Goal: Feedback & Contribution: Leave review/rating

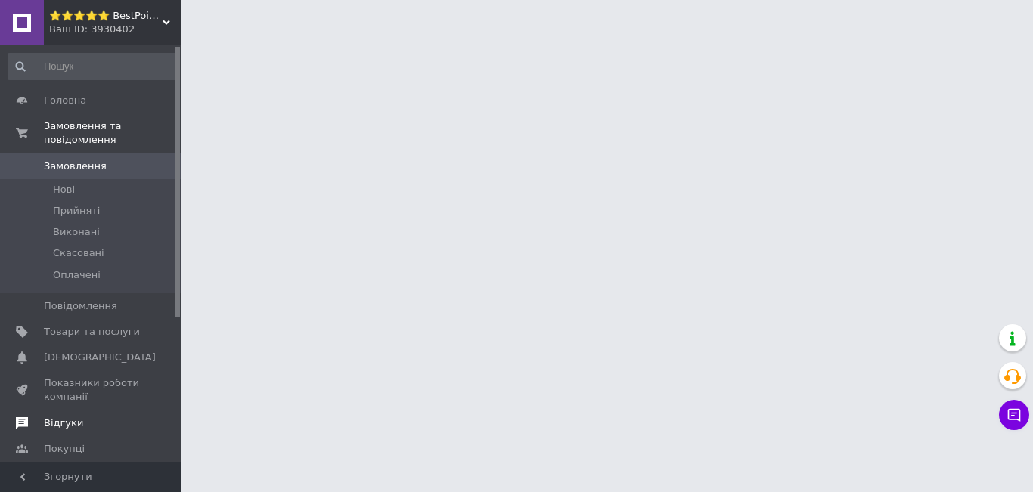
click at [92, 417] on span "Відгуки" at bounding box center [92, 424] width 96 height 14
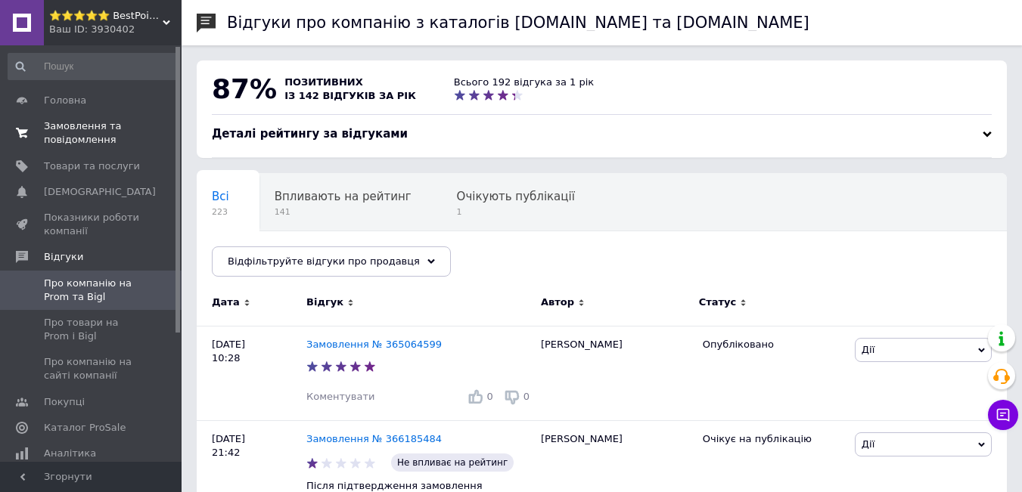
click at [75, 125] on span "Замовлення та повідомлення" at bounding box center [92, 133] width 96 height 27
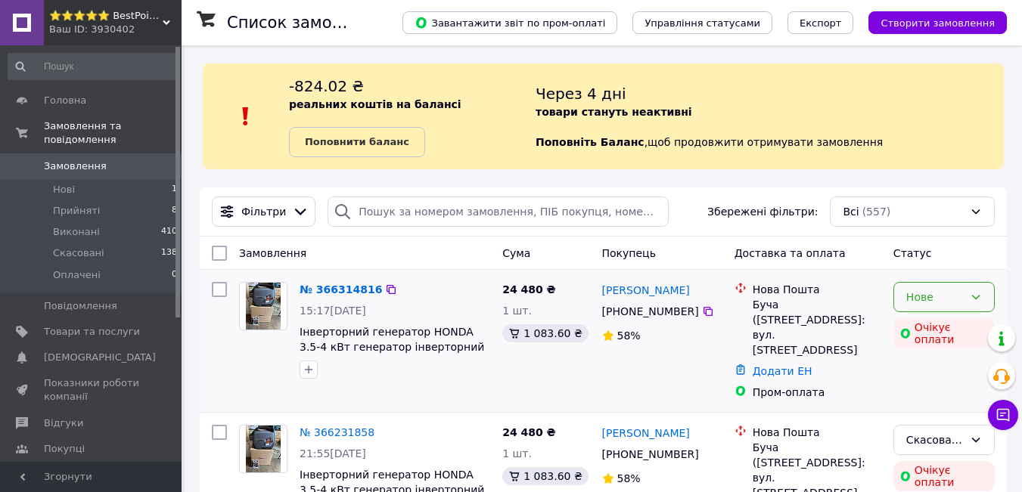
click at [947, 302] on div "Нове" at bounding box center [934, 297] width 57 height 17
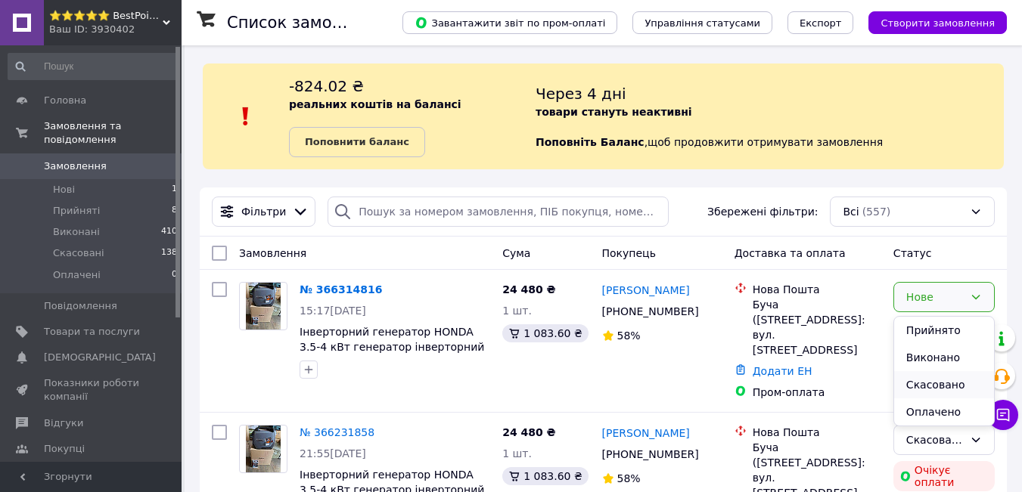
click at [930, 387] on li "Скасовано" at bounding box center [944, 384] width 100 height 27
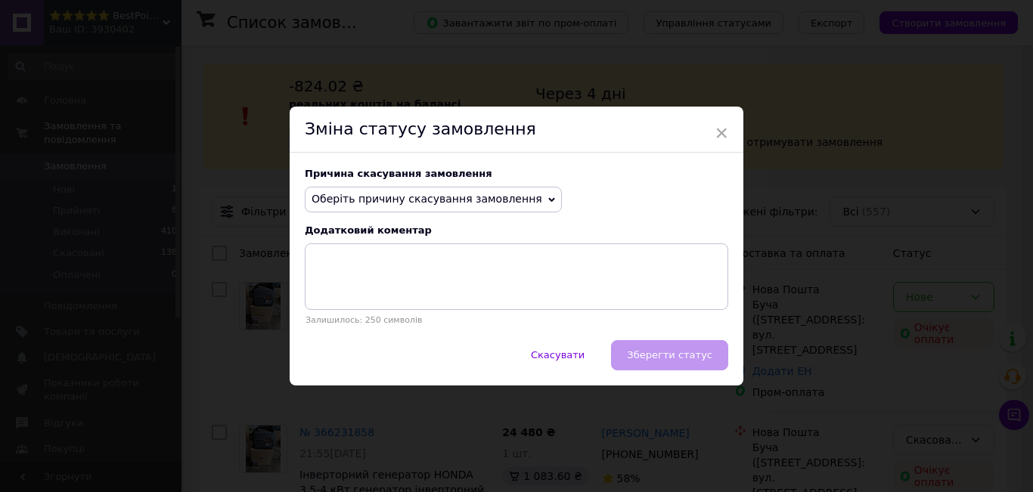
click at [408, 203] on span "Оберіть причину скасування замовлення" at bounding box center [427, 199] width 231 height 12
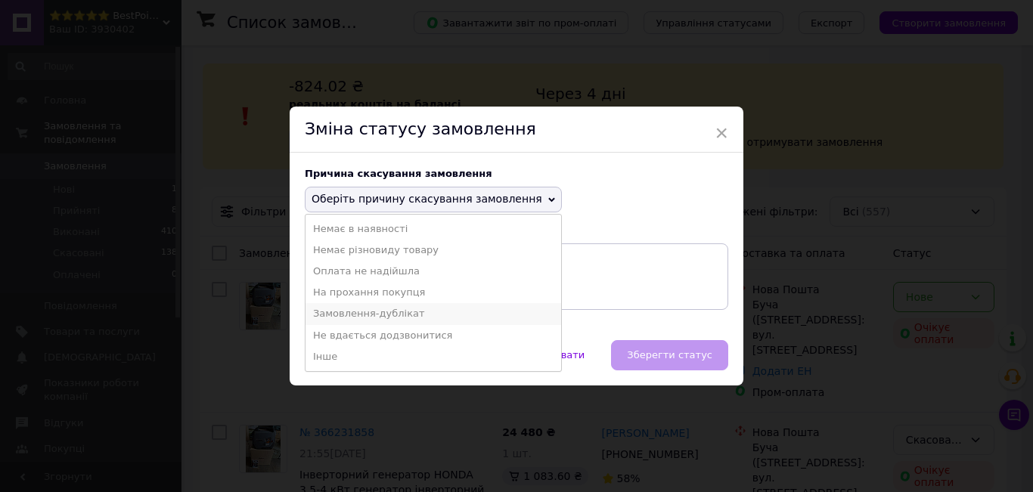
click at [392, 316] on li "Замовлення-дублікат" at bounding box center [434, 313] width 256 height 21
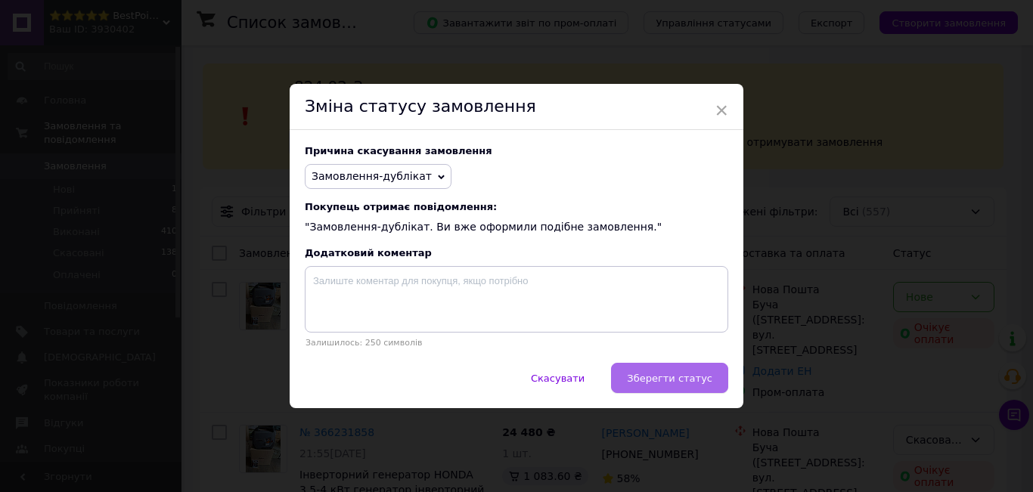
click at [670, 377] on span "Зберегти статус" at bounding box center [669, 378] width 85 height 11
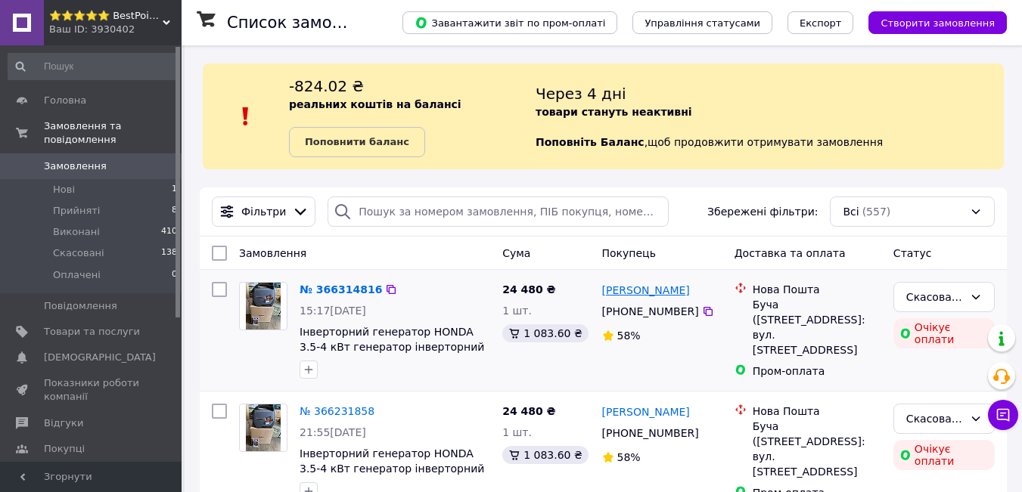
click at [644, 293] on link "[PERSON_NAME]" at bounding box center [646, 290] width 88 height 15
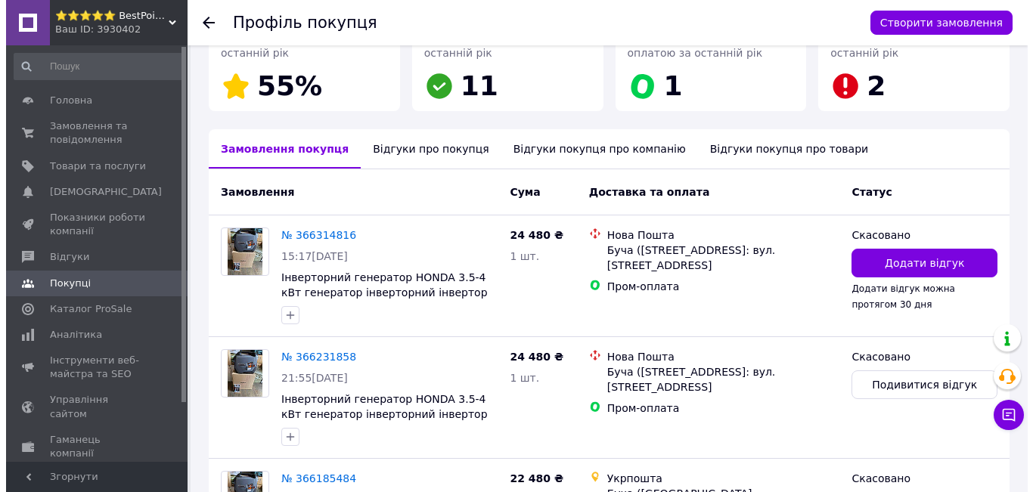
scroll to position [412, 0]
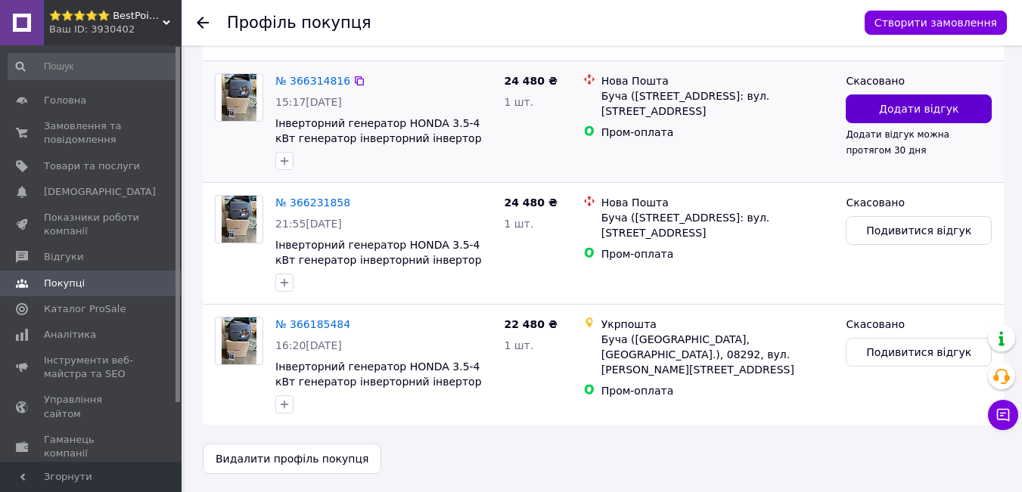
click at [917, 106] on span "Додати відгук" at bounding box center [918, 108] width 79 height 15
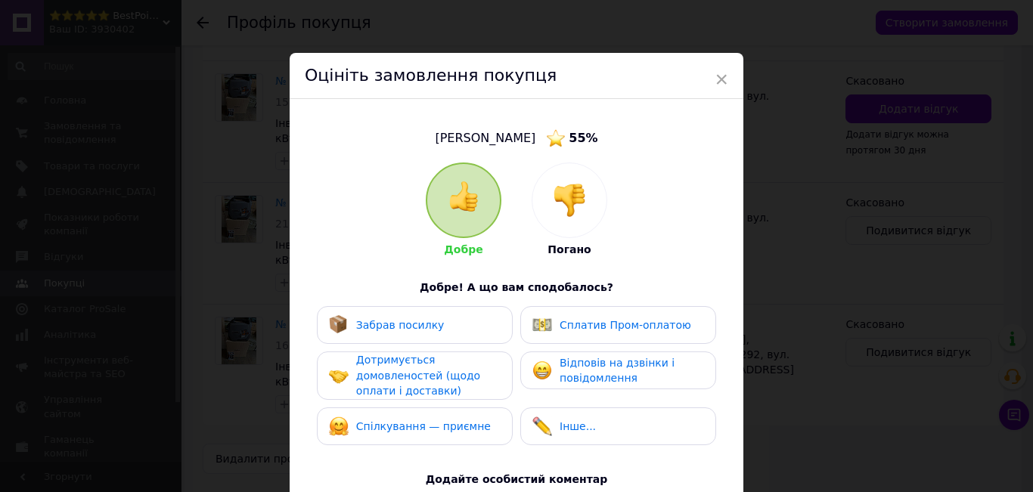
click at [580, 208] on img at bounding box center [569, 200] width 33 height 33
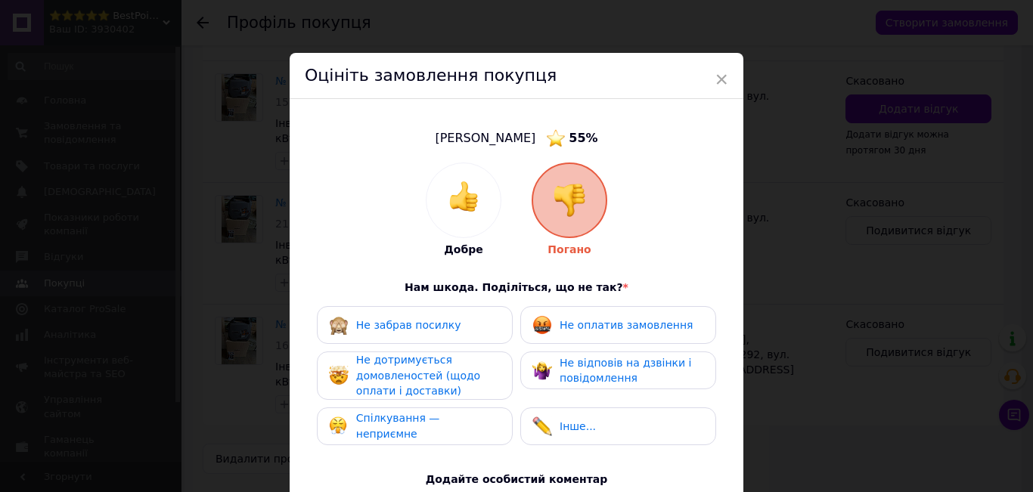
click at [421, 424] on span "Спілкування — неприємне" at bounding box center [398, 426] width 84 height 28
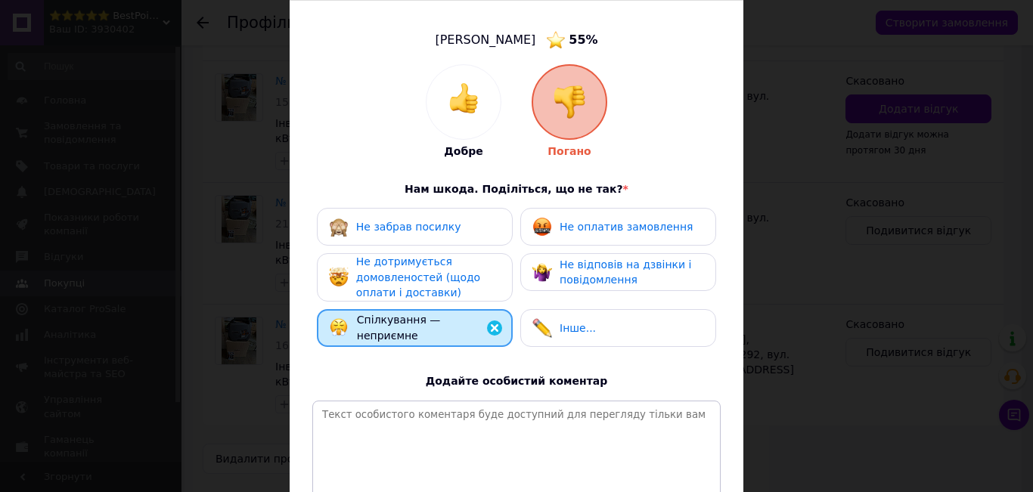
scroll to position [126, 0]
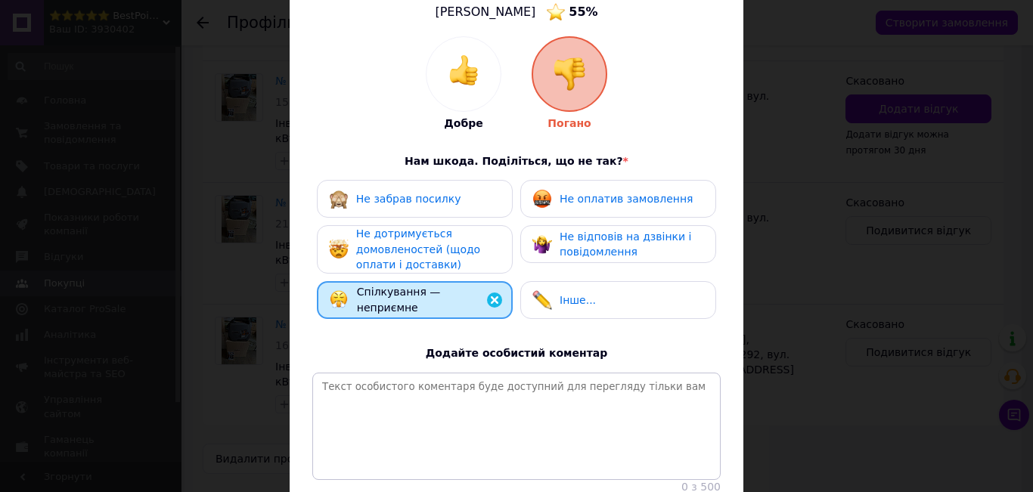
click at [422, 257] on span "Не дотримується домовленостей (щодо оплати і доставки)" at bounding box center [418, 249] width 124 height 43
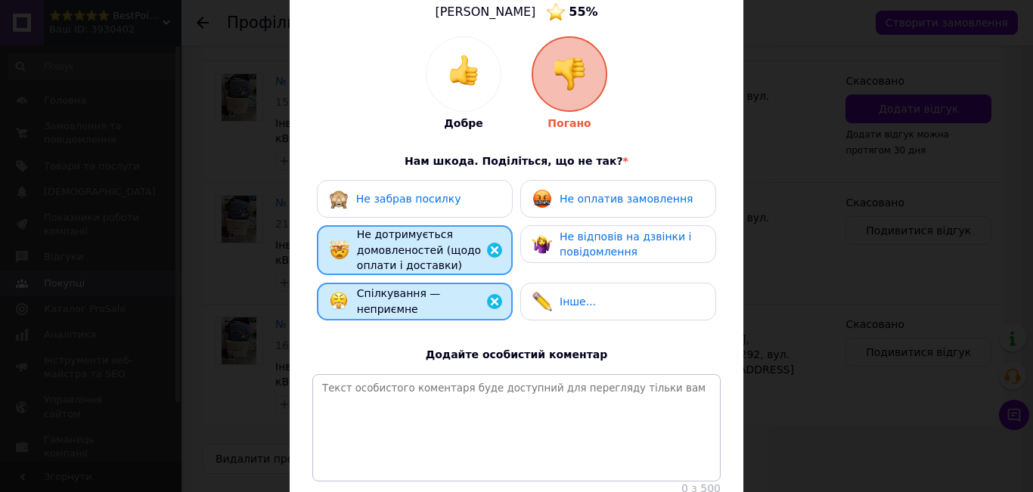
click at [561, 213] on div "Не оплатив замовлення" at bounding box center [618, 199] width 196 height 38
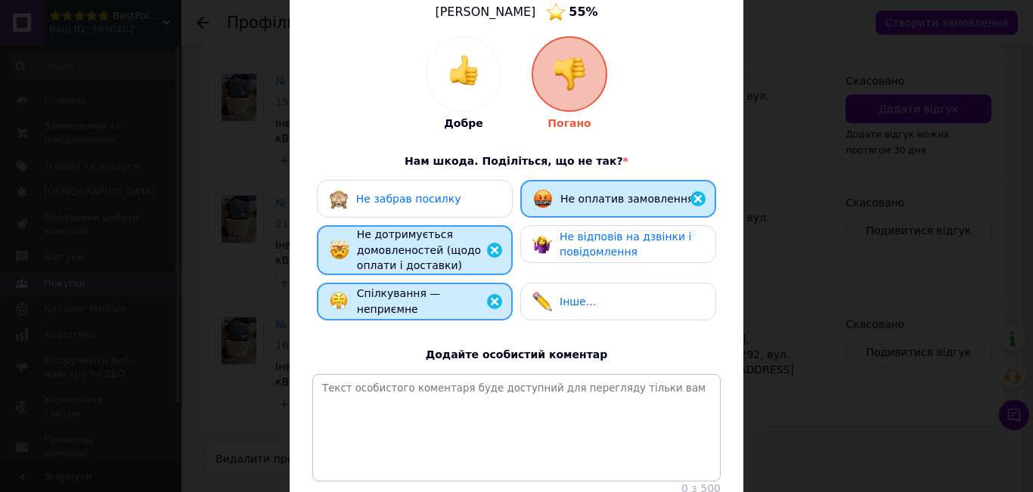
click at [565, 241] on span "Не відповів на дзвінки і повідомлення" at bounding box center [626, 245] width 132 height 28
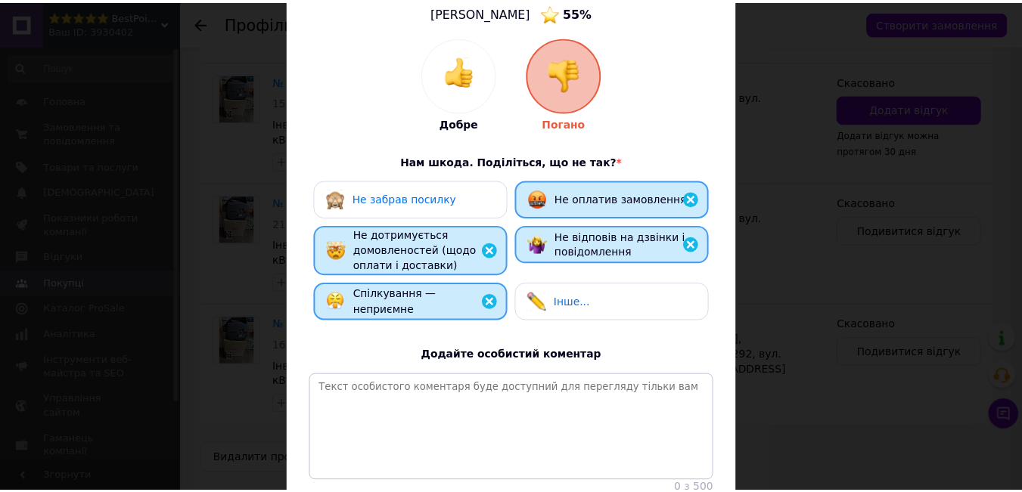
scroll to position [253, 0]
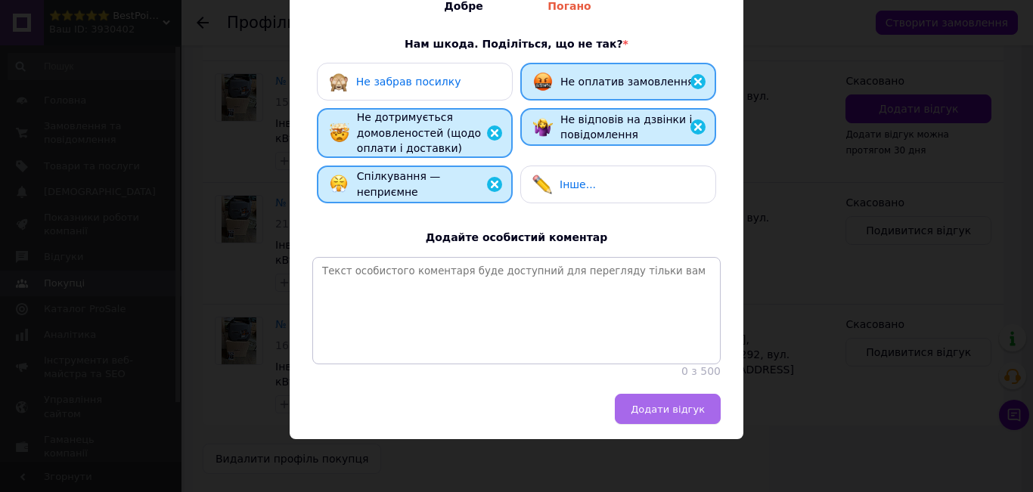
click at [694, 420] on button "Додати відгук" at bounding box center [668, 409] width 106 height 30
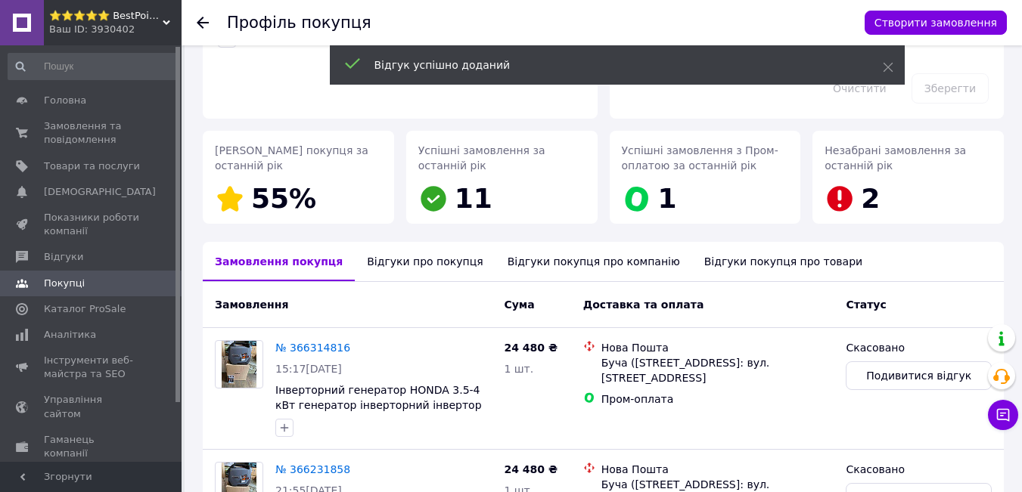
scroll to position [0, 0]
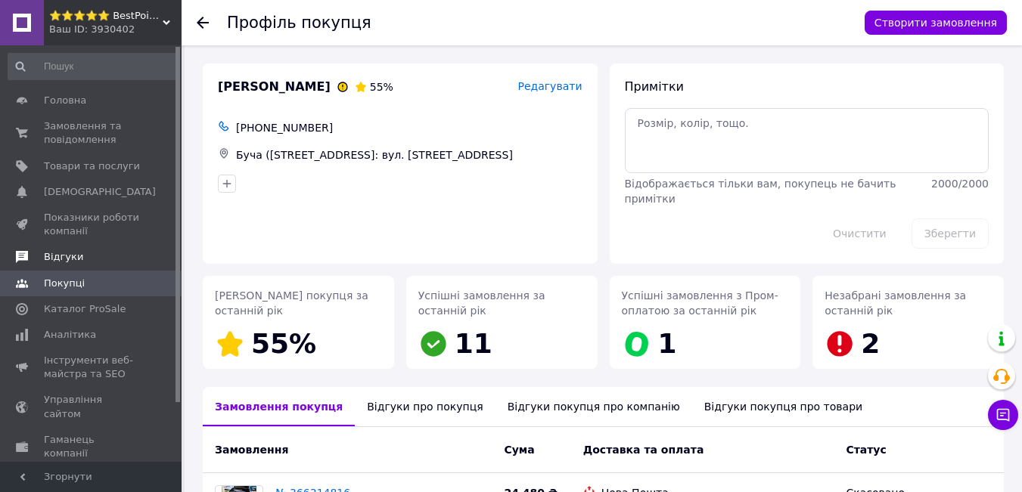
click at [66, 252] on span "Відгуки" at bounding box center [63, 257] width 39 height 14
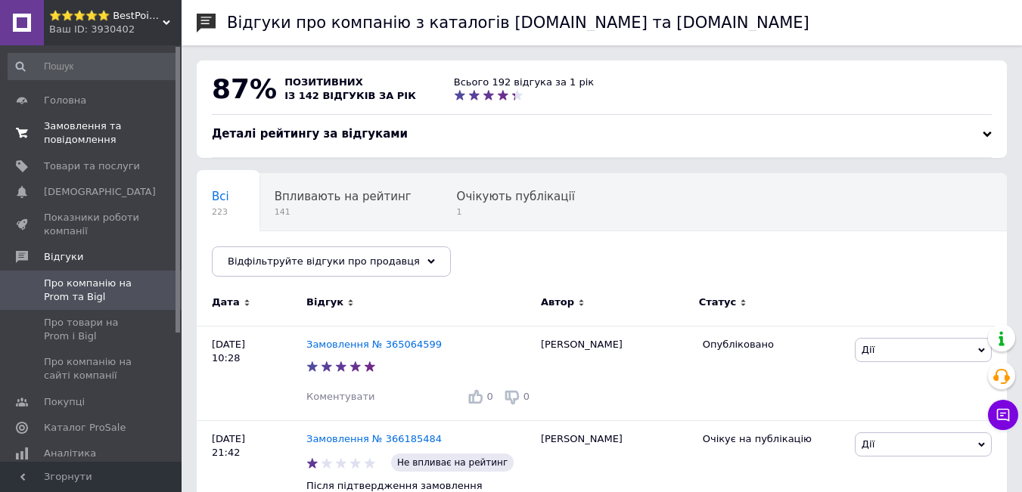
click at [79, 115] on link "Замовлення та повідомлення 0 0" at bounding box center [93, 132] width 186 height 39
